Goal: Task Accomplishment & Management: Complete application form

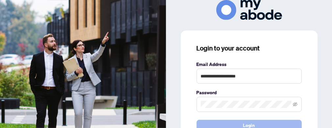
click at [237, 125] on button "Login" at bounding box center [248, 125] width 105 height 11
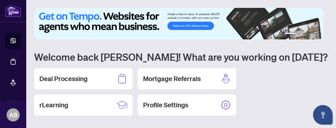
click at [75, 80] on h2 "Deal Processing" at bounding box center [63, 78] width 48 height 9
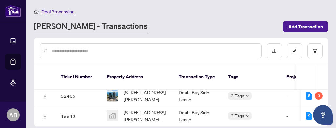
scroll to position [48, 0]
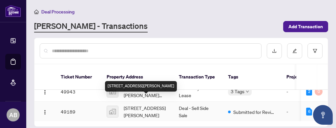
click at [153, 104] on span "[STREET_ADDRESS][PERSON_NAME]" at bounding box center [146, 111] width 45 height 14
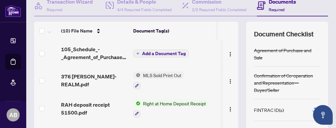
scroll to position [116, 0]
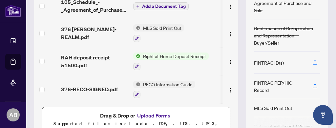
click at [150, 116] on button "Upload Forms" at bounding box center [153, 115] width 37 height 9
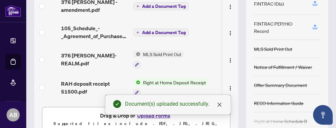
scroll to position [0, 0]
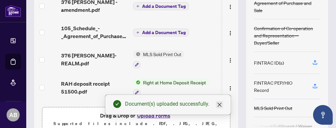
click at [220, 106] on icon "close" at bounding box center [220, 105] width 4 height 4
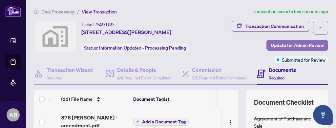
click at [301, 43] on span "Update for Admin Review" at bounding box center [297, 45] width 53 height 11
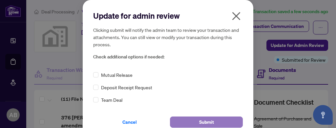
click at [206, 121] on span "Submit" at bounding box center [206, 122] width 15 height 11
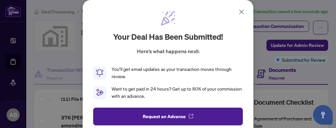
click at [242, 12] on icon at bounding box center [242, 12] width 8 height 8
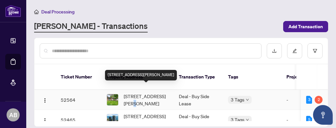
click at [136, 93] on span "[STREET_ADDRESS][PERSON_NAME]" at bounding box center [146, 100] width 45 height 14
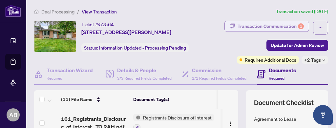
click at [281, 25] on div "Transaction Communication 2" at bounding box center [271, 26] width 66 height 11
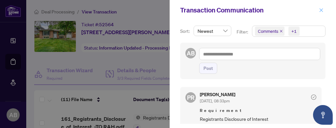
click at [321, 9] on icon "close" at bounding box center [321, 10] width 5 height 5
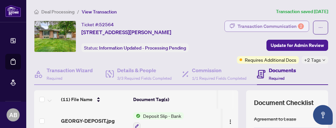
click at [263, 24] on div "Transaction Communication 2" at bounding box center [271, 26] width 66 height 11
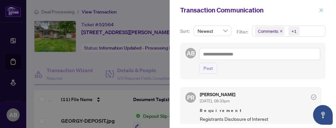
click at [321, 9] on icon "close" at bounding box center [321, 10] width 5 height 5
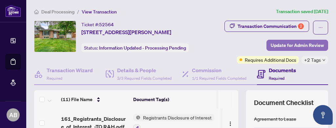
click at [285, 45] on span "Update for Admin Review" at bounding box center [297, 45] width 53 height 11
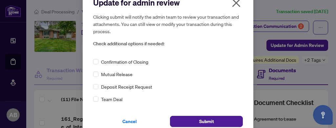
scroll to position [22, 0]
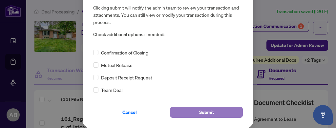
click at [205, 113] on span "Submit" at bounding box center [206, 112] width 15 height 11
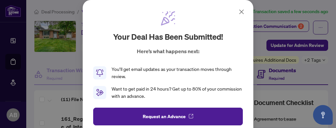
click at [241, 12] on icon at bounding box center [242, 12] width 8 height 8
